Goal: Feedback & Contribution: Submit feedback/report problem

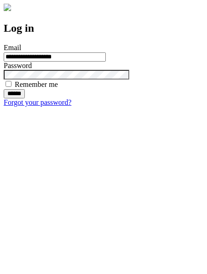
type input "**********"
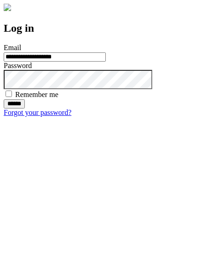
click at [25, 108] on input "******" at bounding box center [14, 103] width 21 height 9
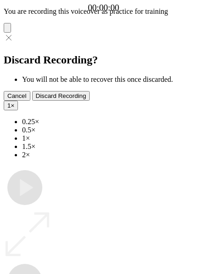
type input "**********"
